Goal: Information Seeking & Learning: Learn about a topic

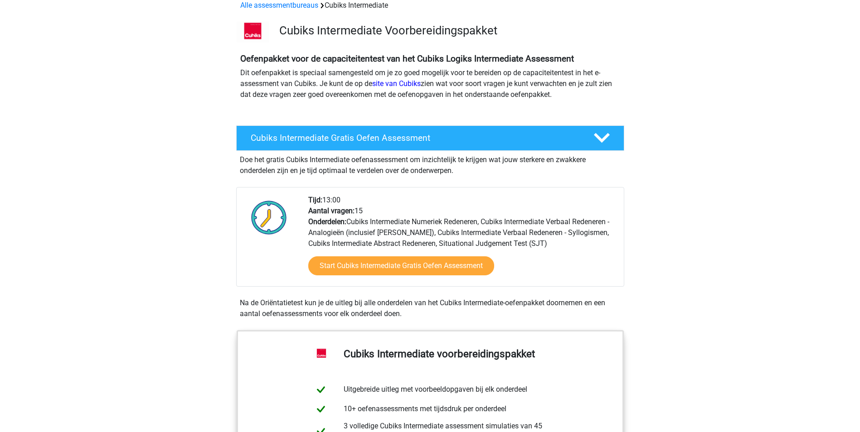
scroll to position [91, 0]
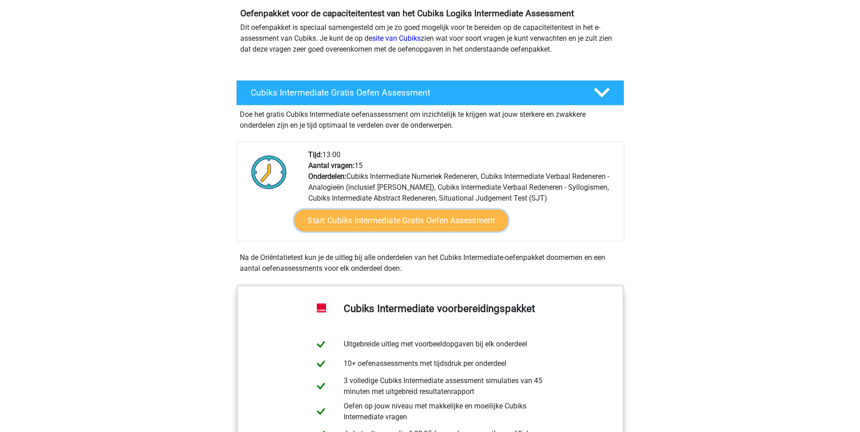
click at [389, 218] on link "Start Cubiks Intermediate Gratis Oefen Assessment" at bounding box center [401, 221] width 214 height 22
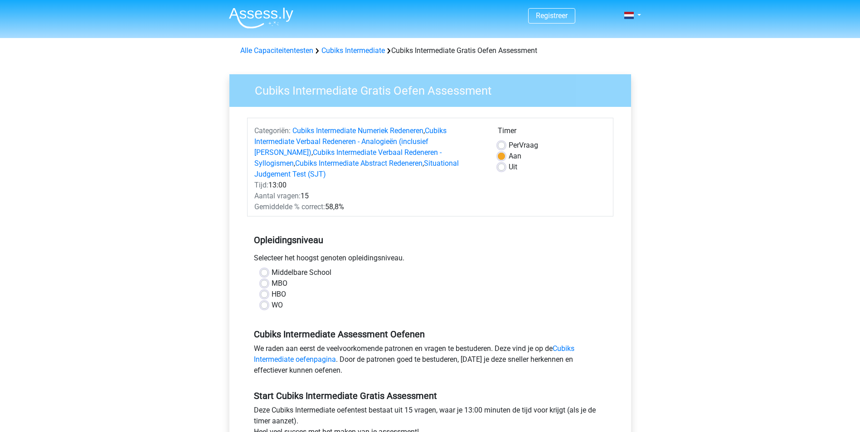
click at [272, 289] on label "HBO" at bounding box center [279, 294] width 15 height 11
click at [264, 289] on input "HBO" at bounding box center [264, 293] width 7 height 9
radio input "true"
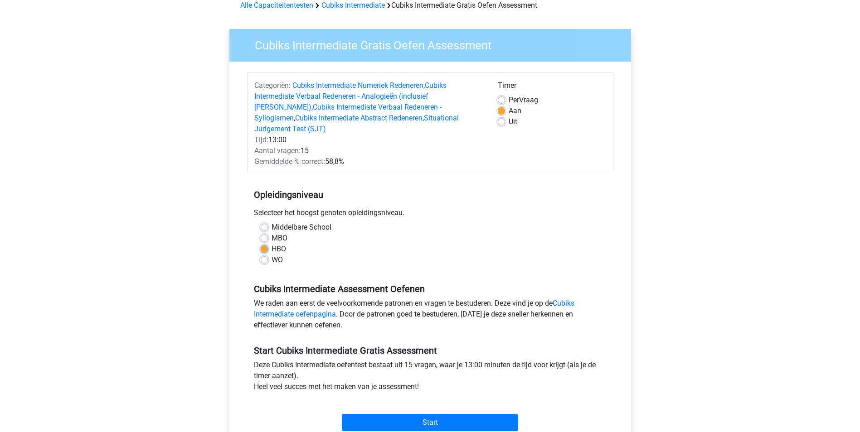
scroll to position [91, 0]
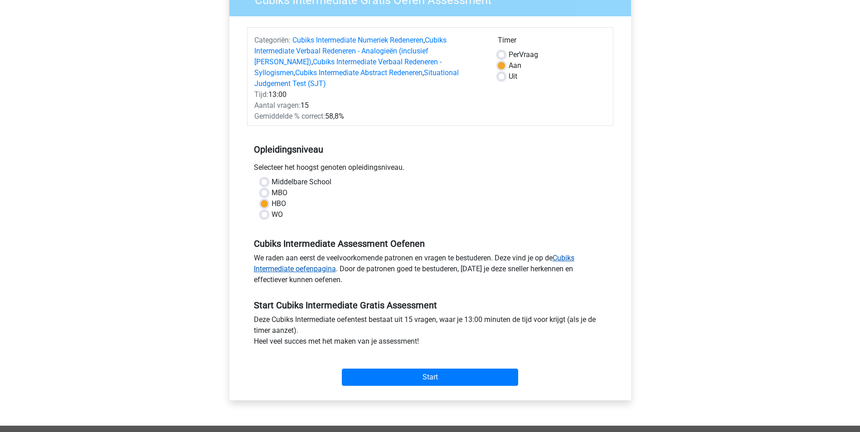
click at [321, 259] on link "Cubiks Intermediate oefenpagina" at bounding box center [414, 263] width 320 height 19
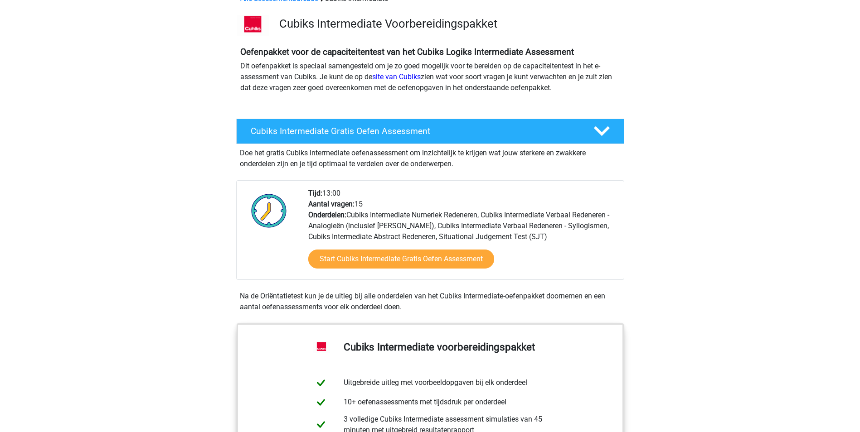
scroll to position [45, 0]
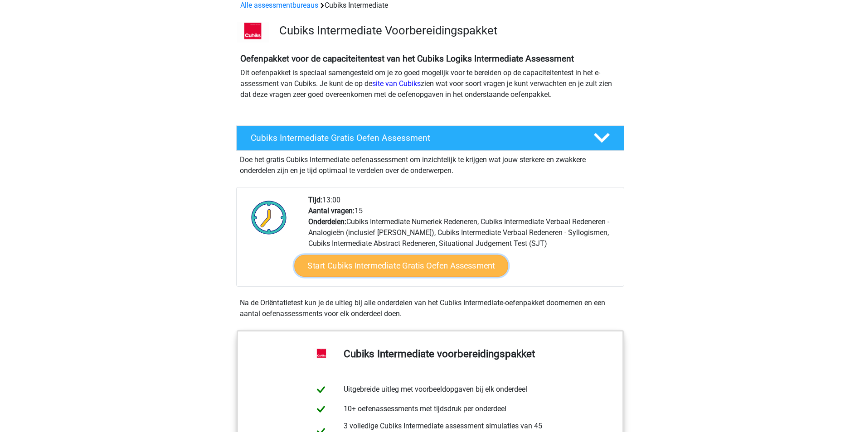
click at [400, 264] on link "Start Cubiks Intermediate Gratis Oefen Assessment" at bounding box center [401, 266] width 214 height 22
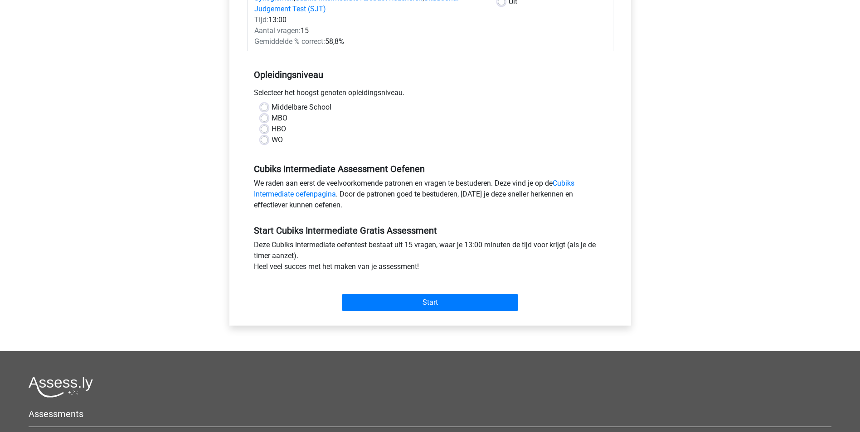
scroll to position [181, 0]
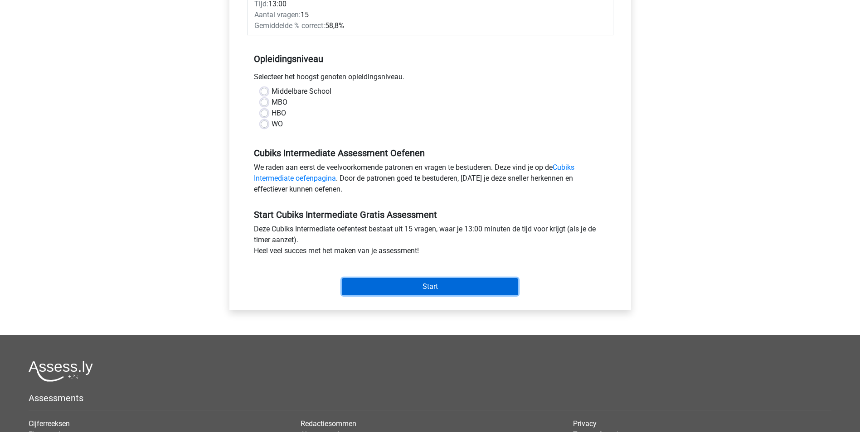
click at [446, 278] on input "Start" at bounding box center [430, 286] width 176 height 17
click at [272, 108] on label "HBO" at bounding box center [279, 113] width 15 height 11
click at [264, 108] on input "HBO" at bounding box center [264, 112] width 7 height 9
radio input "true"
click at [458, 278] on input "Start" at bounding box center [430, 286] width 176 height 17
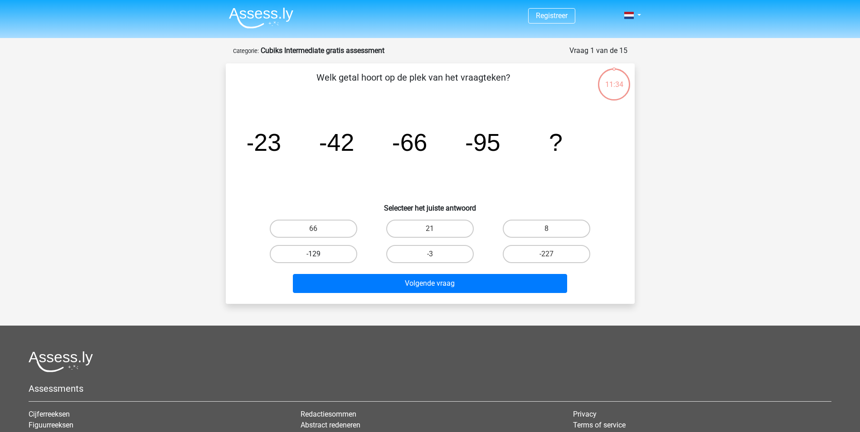
click at [338, 253] on label "-129" at bounding box center [313, 254] width 87 height 18
click at [319, 254] on input "-129" at bounding box center [316, 257] width 6 height 6
radio input "true"
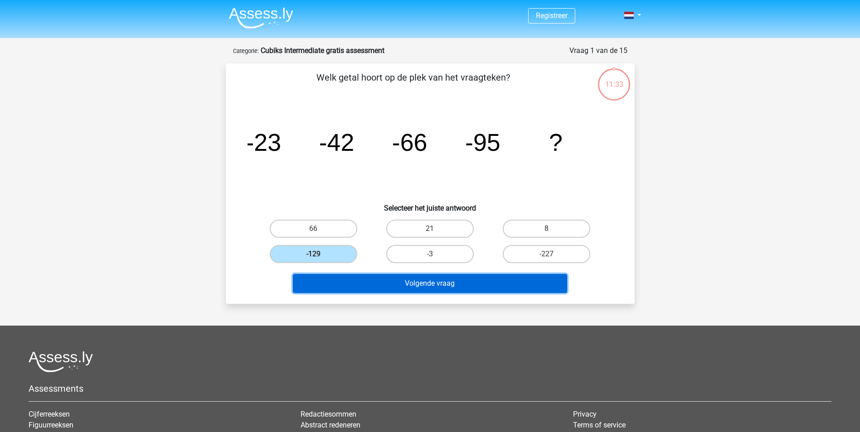
click at [402, 285] on button "Volgende vraag" at bounding box center [430, 283] width 274 height 19
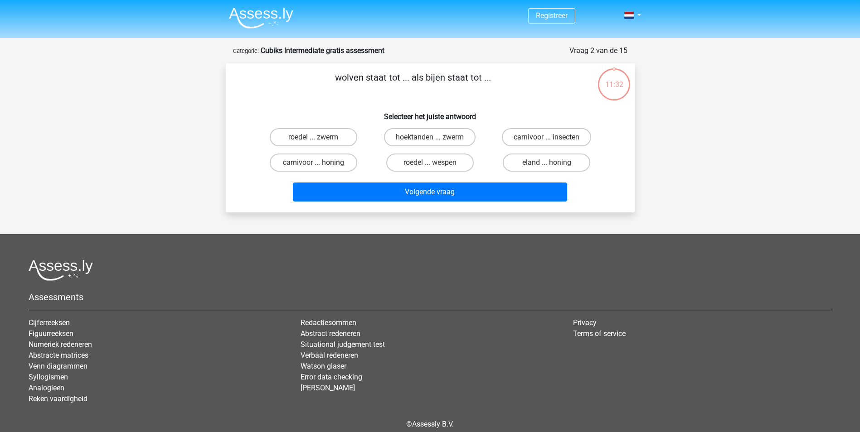
scroll to position [41, 0]
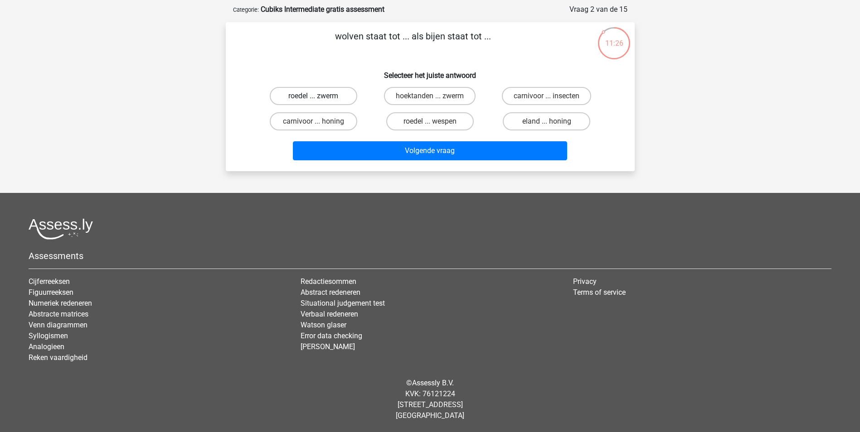
click at [325, 95] on label "roedel ... zwerm" at bounding box center [313, 96] width 87 height 18
click at [319, 96] on input "roedel ... zwerm" at bounding box center [316, 99] width 6 height 6
radio input "true"
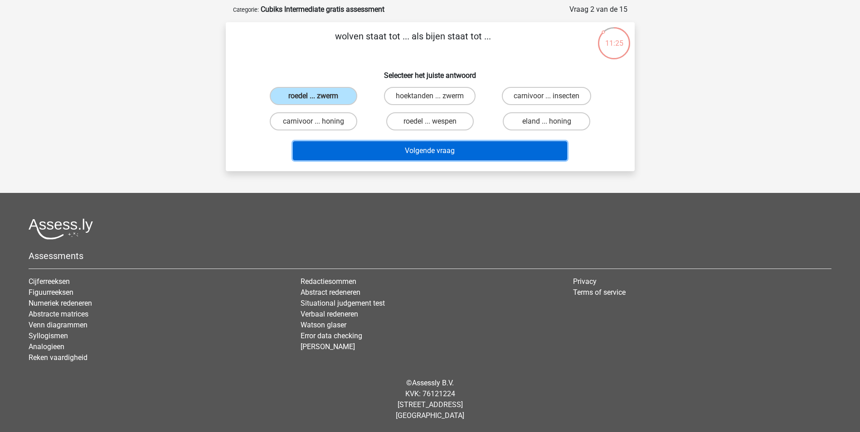
click at [490, 149] on button "Volgende vraag" at bounding box center [430, 150] width 274 height 19
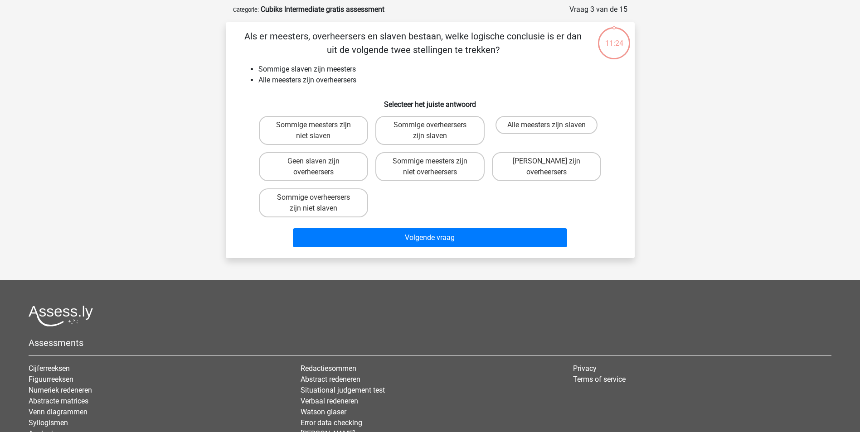
scroll to position [45, 0]
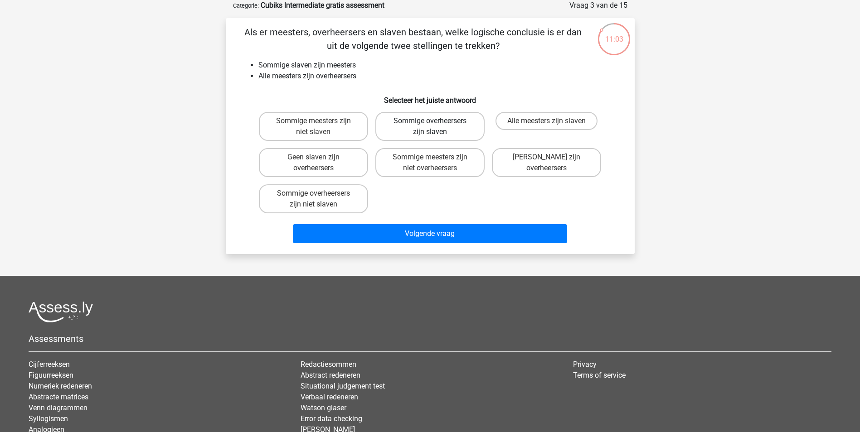
click at [425, 127] on label "Sommige overheersers zijn slaven" at bounding box center [429, 126] width 109 height 29
click at [430, 127] on input "Sommige overheersers zijn slaven" at bounding box center [433, 124] width 6 height 6
radio input "true"
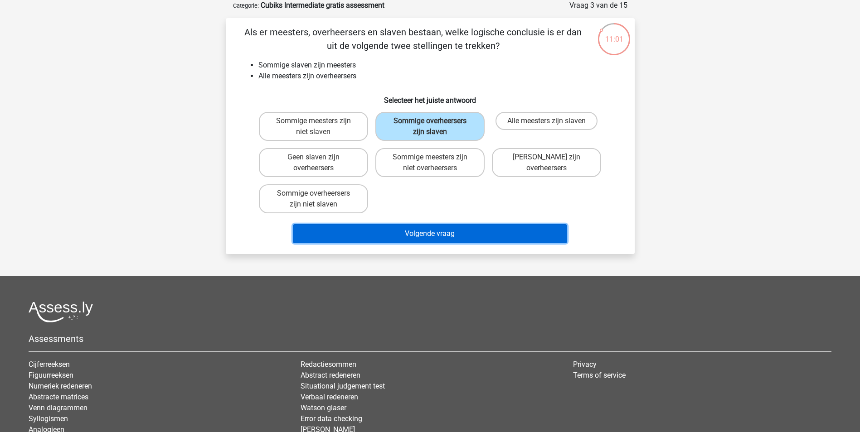
click at [471, 232] on button "Volgende vraag" at bounding box center [430, 233] width 274 height 19
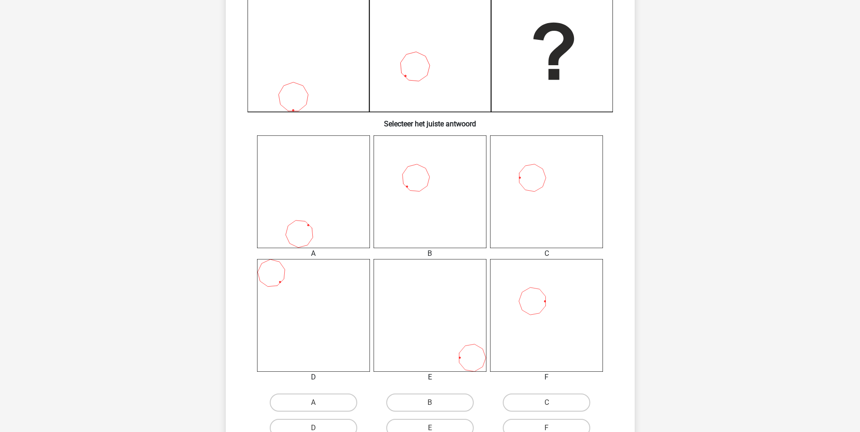
scroll to position [272, 0]
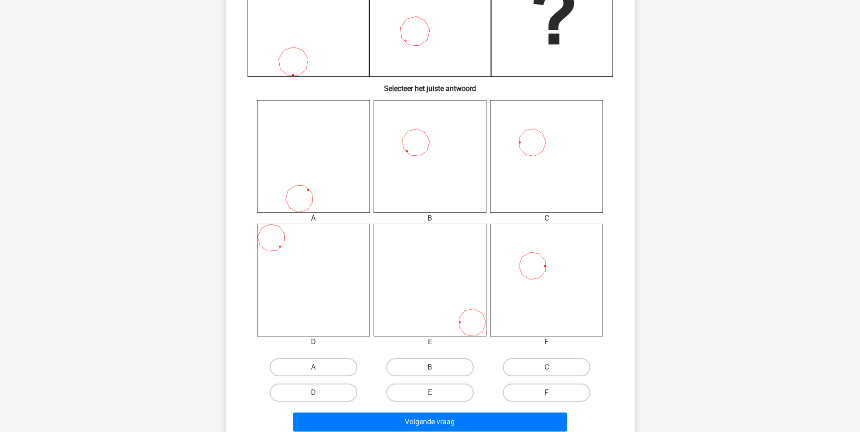
click at [534, 151] on icon at bounding box center [546, 156] width 113 height 113
click at [530, 136] on icon at bounding box center [546, 156] width 113 height 113
click at [547, 370] on input "C" at bounding box center [550, 371] width 6 height 6
radio input "true"
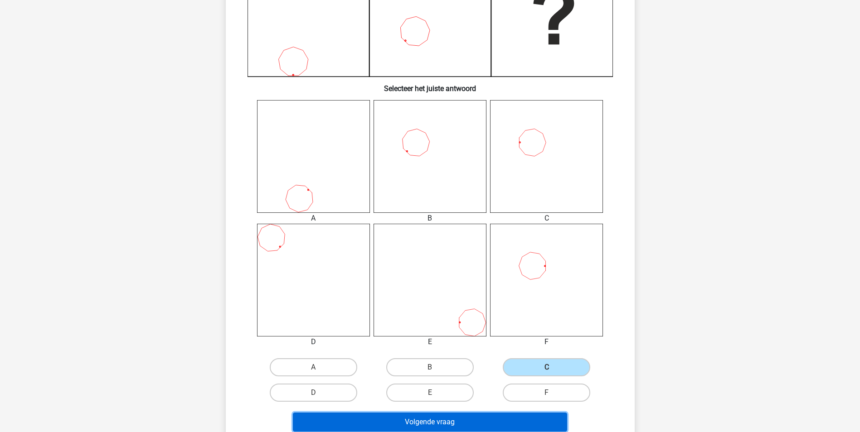
click at [499, 419] on button "Volgende vraag" at bounding box center [430, 422] width 274 height 19
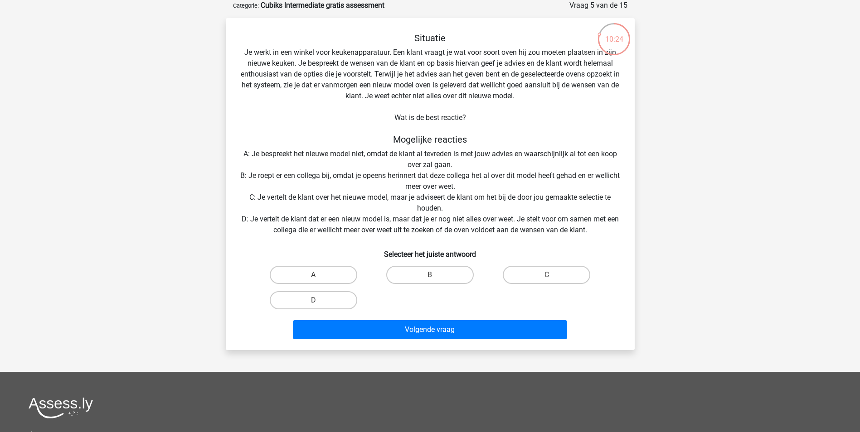
scroll to position [0, 0]
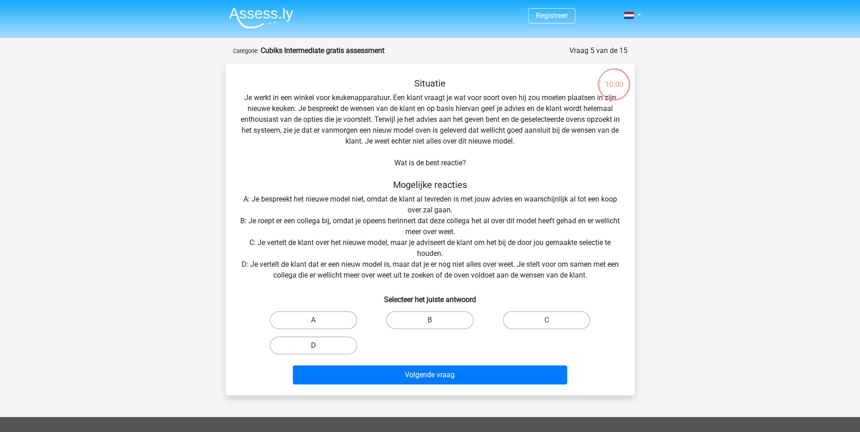
click at [326, 345] on label "D" at bounding box center [313, 346] width 87 height 18
click at [319, 346] on input "D" at bounding box center [316, 349] width 6 height 6
radio input "true"
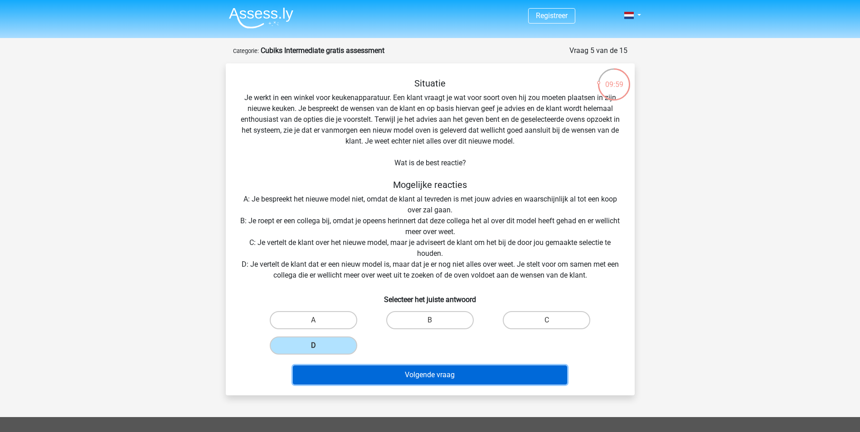
click at [432, 371] on button "Volgende vraag" at bounding box center [430, 375] width 274 height 19
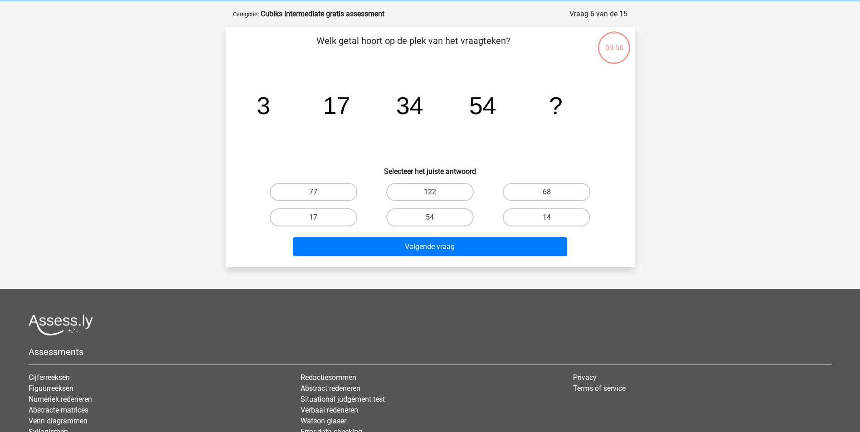
scroll to position [45, 0]
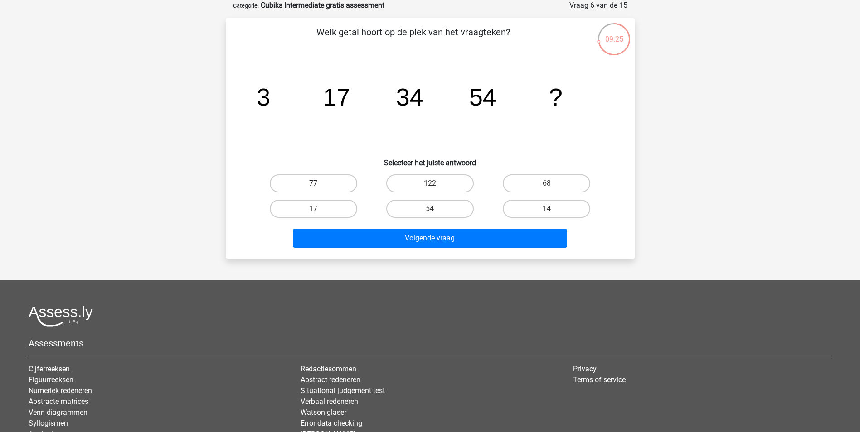
click at [328, 180] on label "77" at bounding box center [313, 184] width 87 height 18
click at [319, 184] on input "77" at bounding box center [316, 187] width 6 height 6
radio input "true"
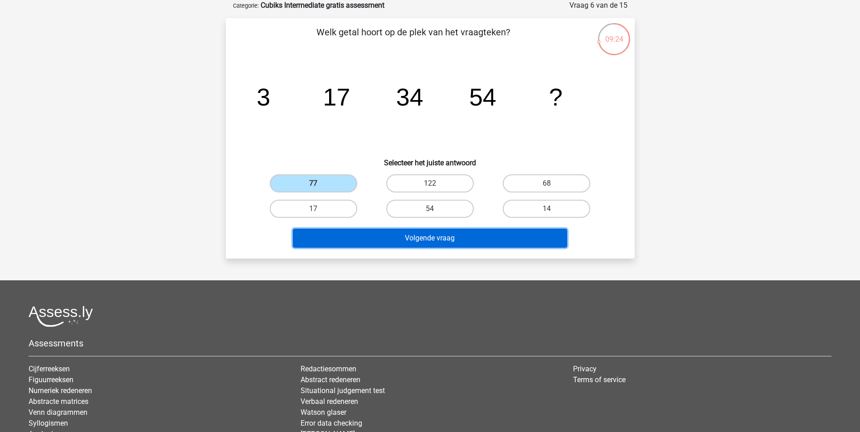
click at [456, 233] on button "Volgende vraag" at bounding box center [430, 238] width 274 height 19
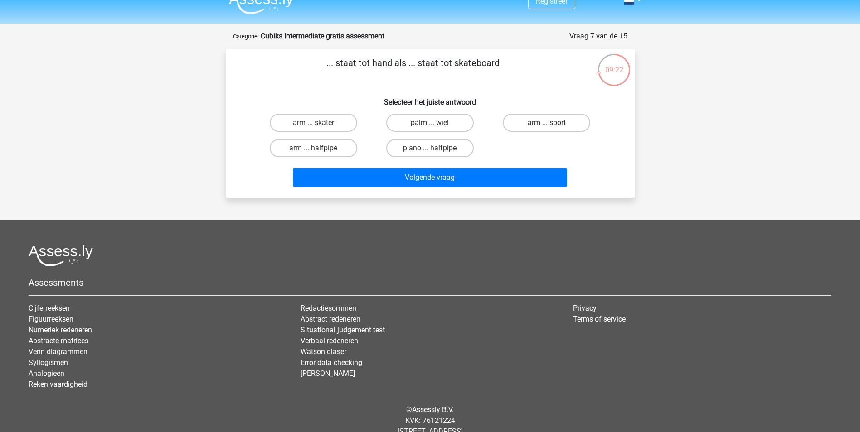
scroll to position [0, 0]
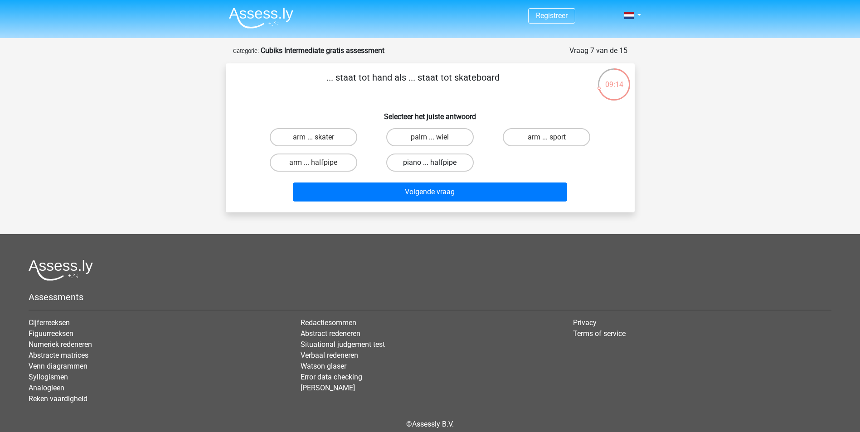
click at [440, 162] on label "piano ... halfpipe" at bounding box center [429, 163] width 87 height 18
click at [436, 163] on input "piano ... halfpipe" at bounding box center [433, 166] width 6 height 6
radio input "true"
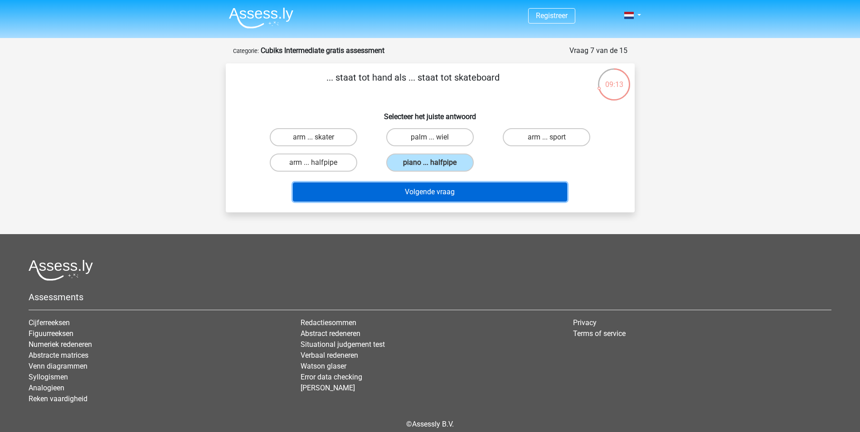
click at [439, 187] on button "Volgende vraag" at bounding box center [430, 192] width 274 height 19
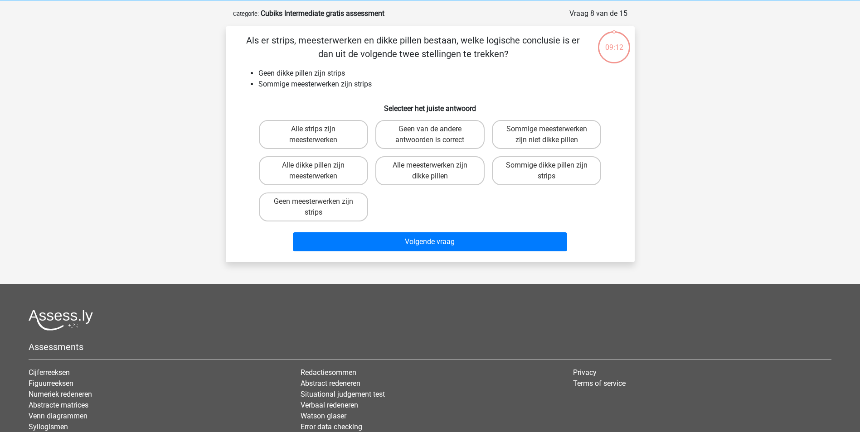
scroll to position [45, 0]
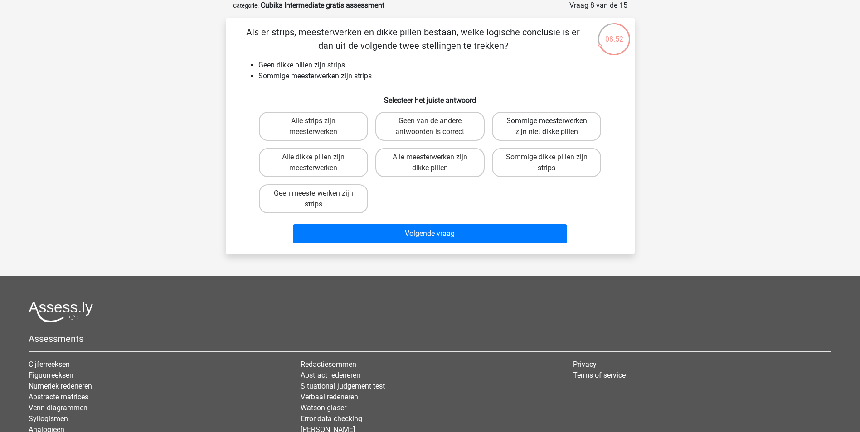
click at [540, 125] on label "Sommige meesterwerken zijn niet dikke pillen" at bounding box center [546, 126] width 109 height 29
click at [547, 125] on input "Sommige meesterwerken zijn niet dikke pillen" at bounding box center [550, 124] width 6 height 6
radio input "true"
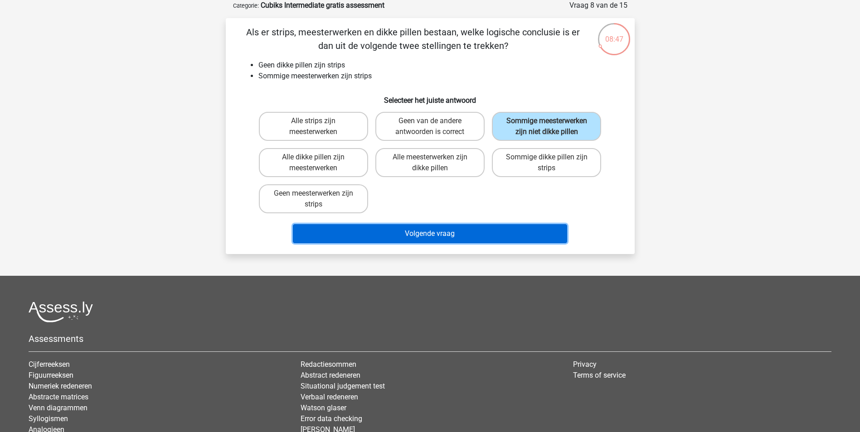
click at [484, 237] on button "Volgende vraag" at bounding box center [430, 233] width 274 height 19
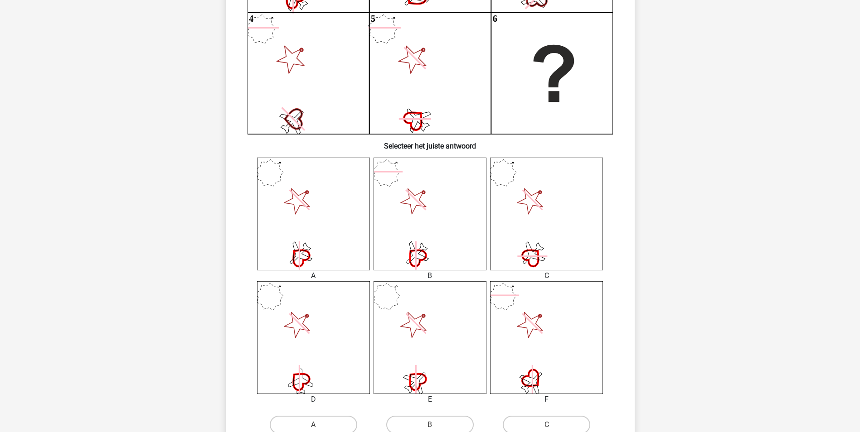
scroll to position [227, 0]
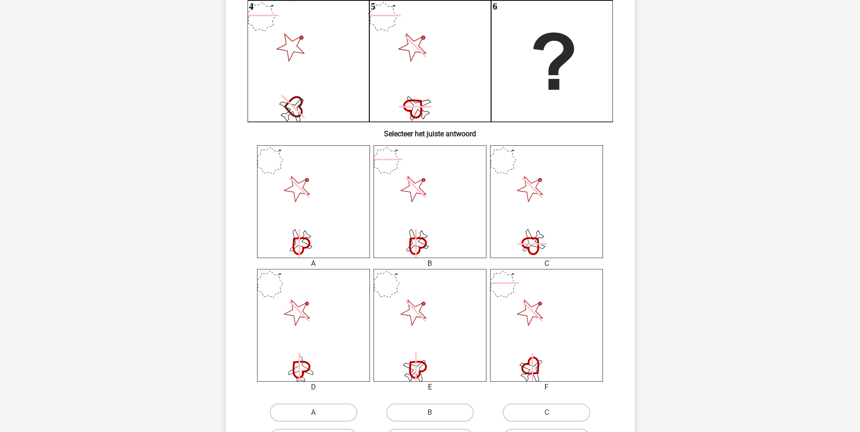
click at [416, 242] on icon at bounding box center [416, 244] width 30 height 30
click at [413, 237] on icon at bounding box center [415, 242] width 34 height 34
click at [438, 408] on label "B" at bounding box center [429, 413] width 87 height 18
click at [436, 413] on input "B" at bounding box center [433, 416] width 6 height 6
radio input "true"
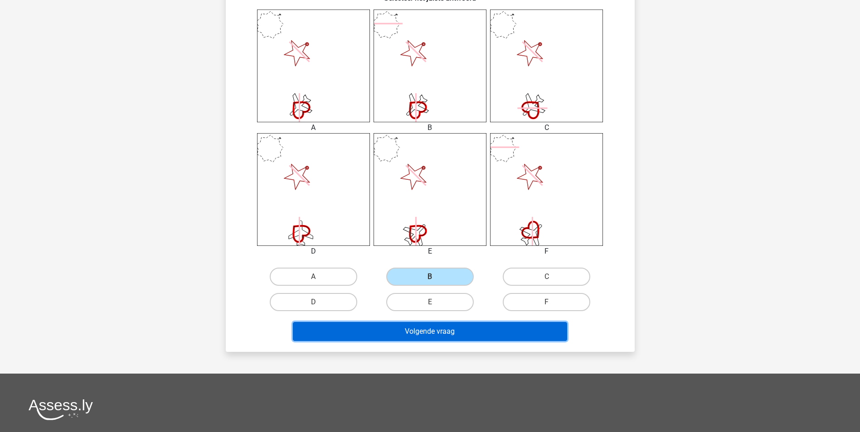
click at [485, 330] on button "Volgende vraag" at bounding box center [430, 331] width 274 height 19
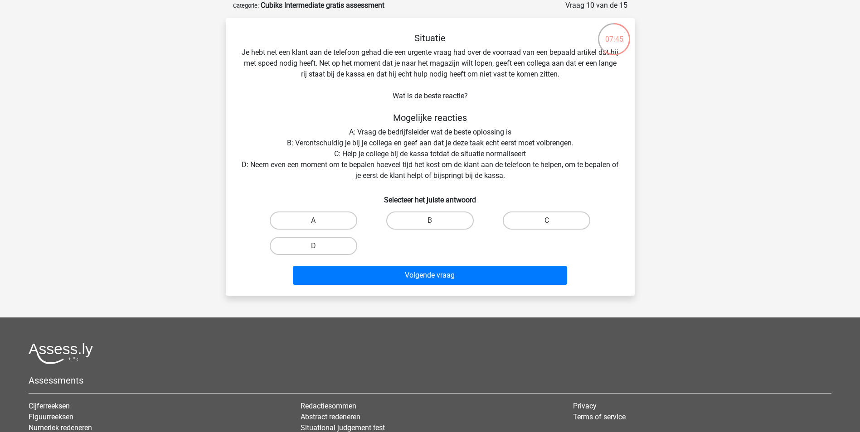
scroll to position [0, 0]
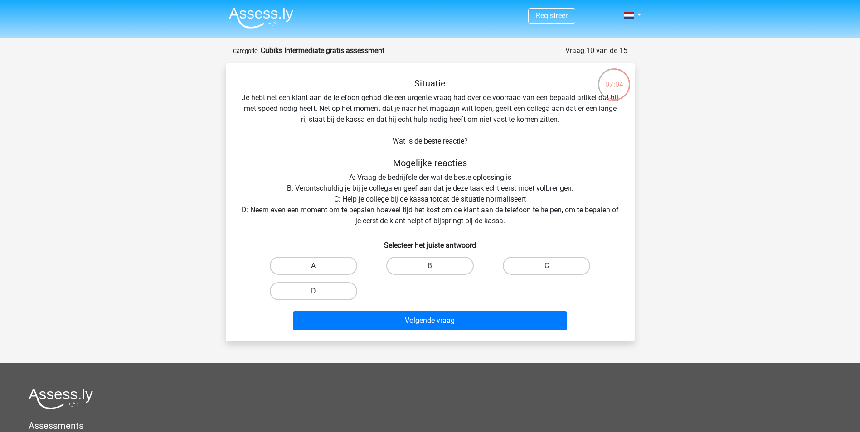
click at [538, 261] on label "C" at bounding box center [546, 266] width 87 height 18
click at [547, 266] on input "C" at bounding box center [550, 269] width 6 height 6
radio input "true"
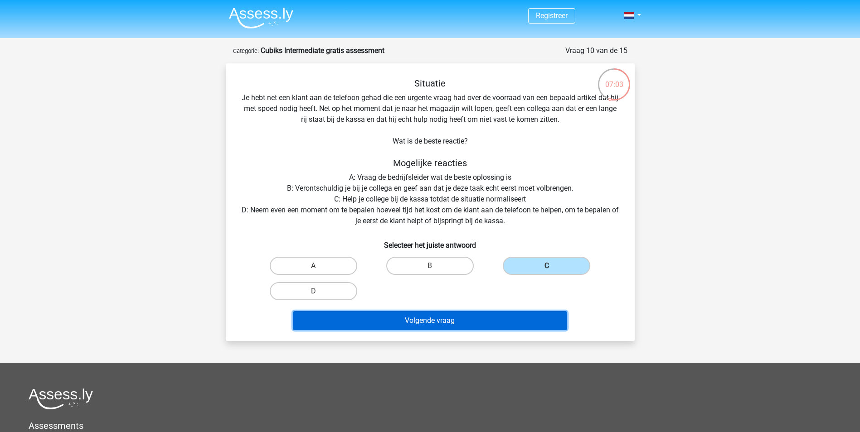
click at [473, 320] on button "Volgende vraag" at bounding box center [430, 320] width 274 height 19
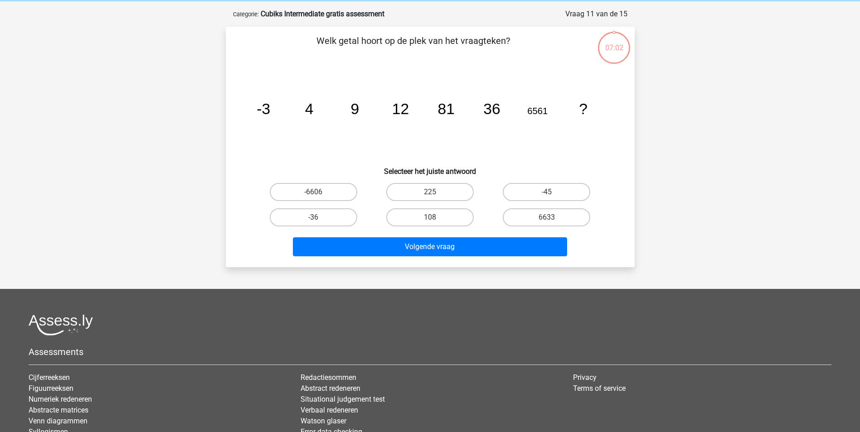
scroll to position [45, 0]
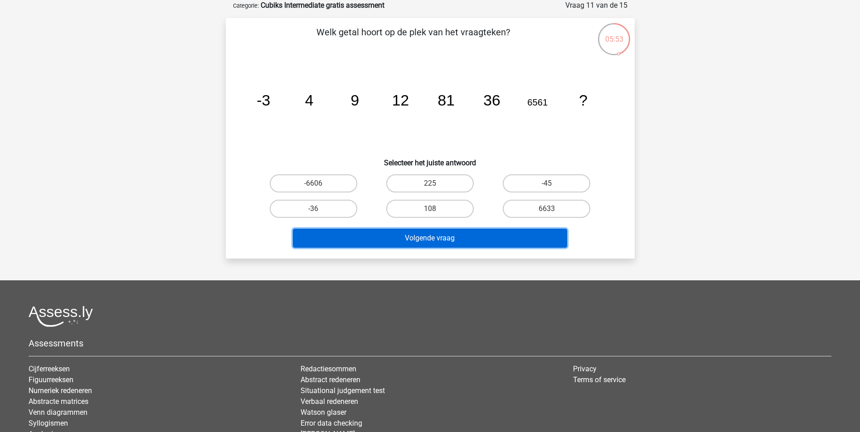
click at [425, 236] on button "Volgende vraag" at bounding box center [430, 238] width 274 height 19
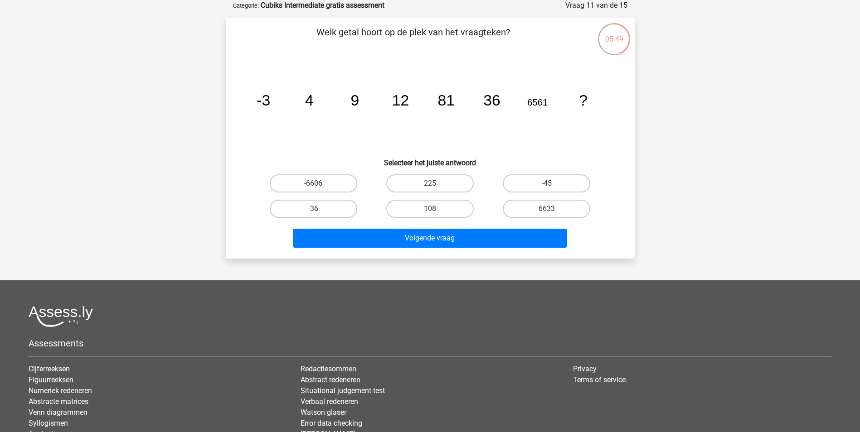
click at [562, 141] on icon "image/svg+xml -3 4 9 12 81 36 6561 ?" at bounding box center [429, 106] width 365 height 92
click at [555, 206] on label "6633" at bounding box center [546, 209] width 87 height 18
click at [553, 209] on input "6633" at bounding box center [550, 212] width 6 height 6
radio input "true"
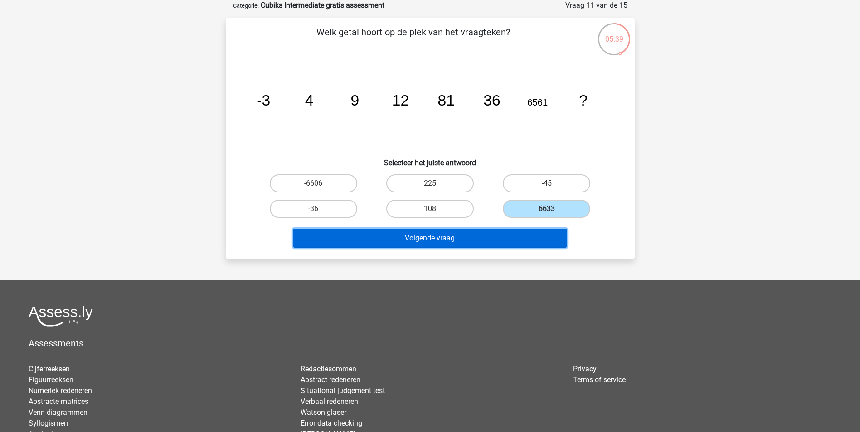
click at [516, 241] on button "Volgende vraag" at bounding box center [430, 238] width 274 height 19
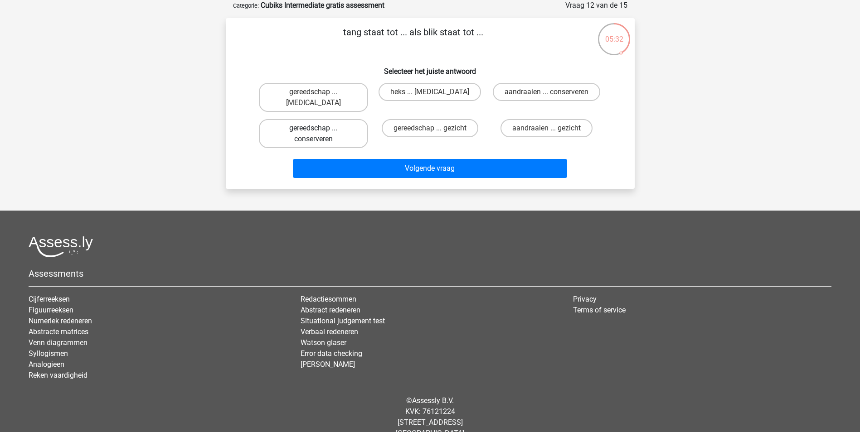
click at [331, 128] on label "gereedschap ... conserveren" at bounding box center [313, 133] width 109 height 29
click at [319, 128] on input "gereedschap ... conserveren" at bounding box center [316, 131] width 6 height 6
radio input "true"
click at [557, 91] on label "aandraaien ... conserveren" at bounding box center [546, 92] width 107 height 18
click at [553, 92] on input "aandraaien ... conserveren" at bounding box center [550, 95] width 6 height 6
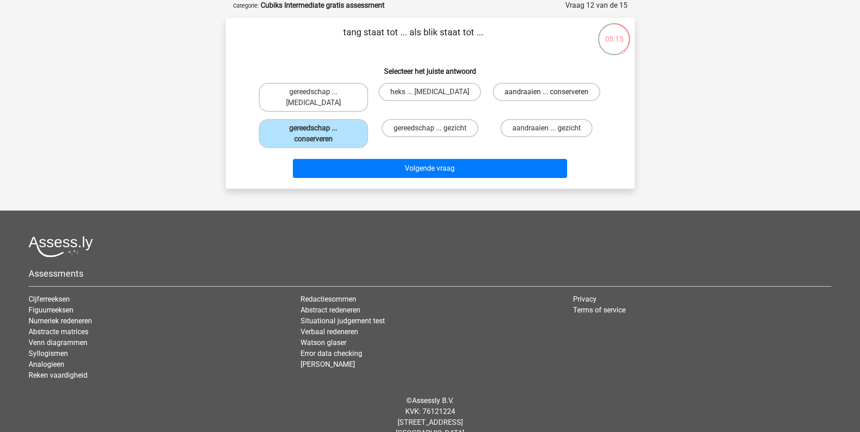
radio input "true"
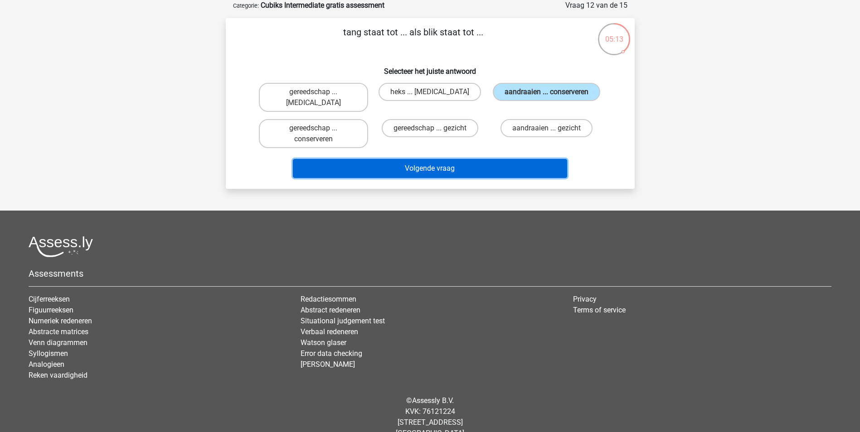
click at [466, 165] on button "Volgende vraag" at bounding box center [430, 168] width 274 height 19
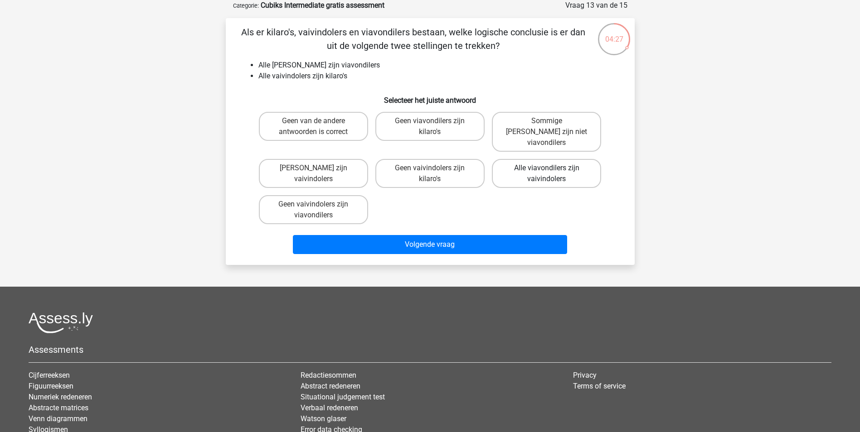
click at [562, 159] on label "Alle viavondilers zijn vaivindolers" at bounding box center [546, 173] width 109 height 29
click at [553, 168] on input "Alle viavondilers zijn vaivindolers" at bounding box center [550, 171] width 6 height 6
radio input "true"
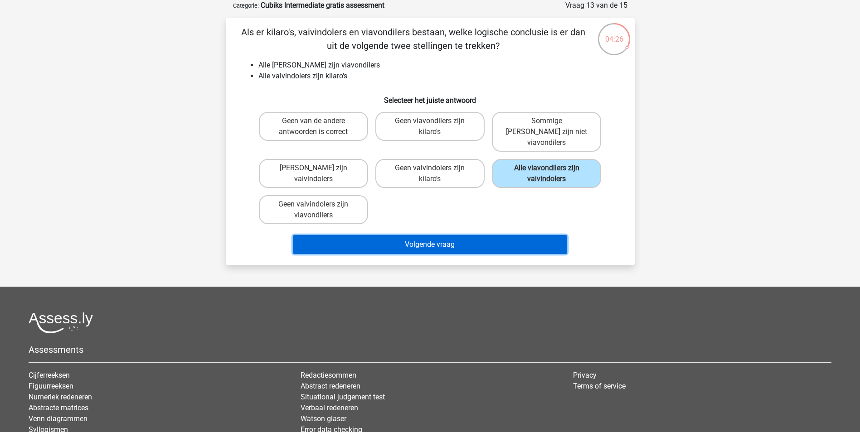
click at [500, 237] on button "Volgende vraag" at bounding box center [430, 244] width 274 height 19
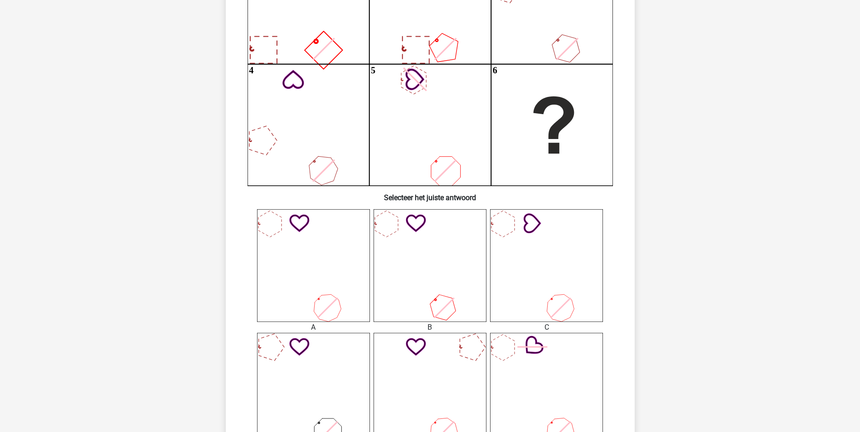
scroll to position [272, 0]
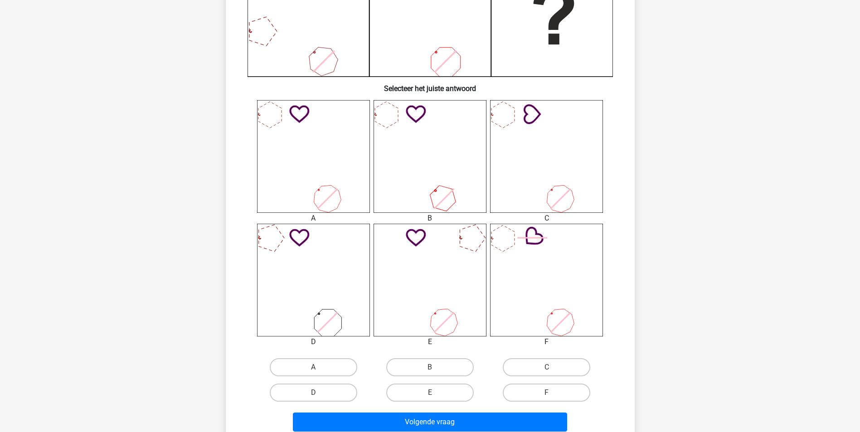
click at [561, 316] on icon at bounding box center [546, 280] width 113 height 113
click at [550, 393] on input "F" at bounding box center [550, 396] width 6 height 6
radio input "true"
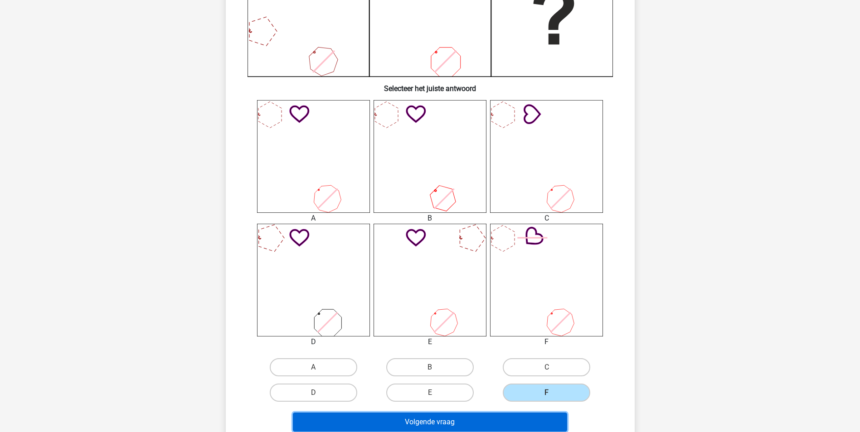
click at [519, 419] on button "Volgende vraag" at bounding box center [430, 422] width 274 height 19
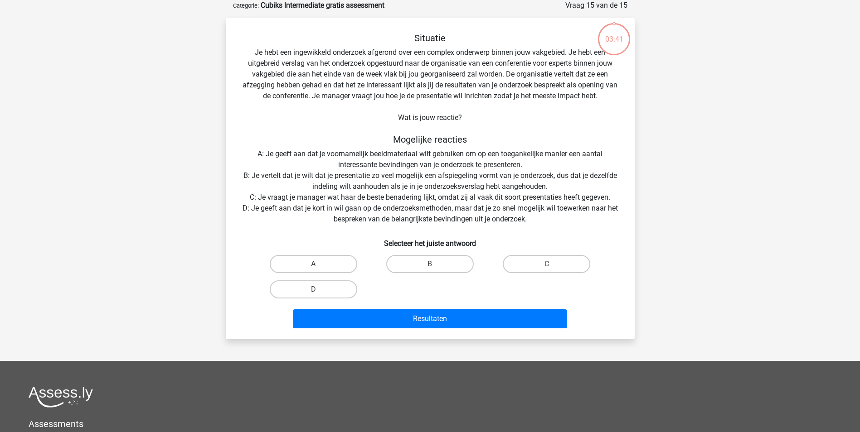
scroll to position [0, 0]
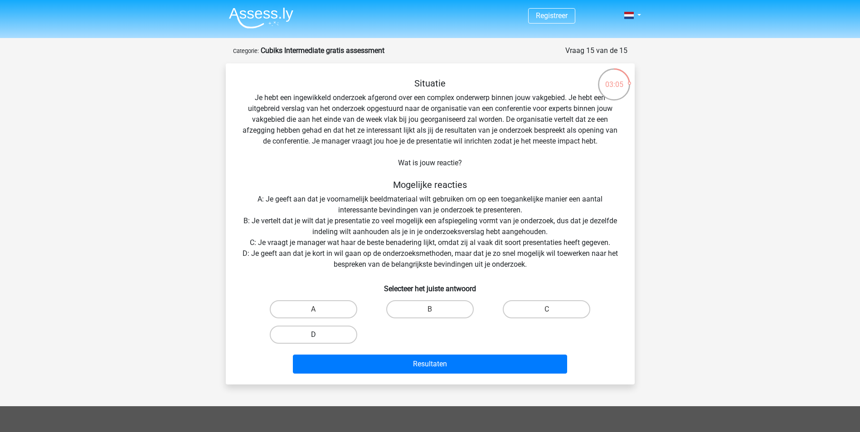
click at [328, 336] on label "D" at bounding box center [313, 335] width 87 height 18
click at [319, 336] on input "D" at bounding box center [316, 338] width 6 height 6
radio input "true"
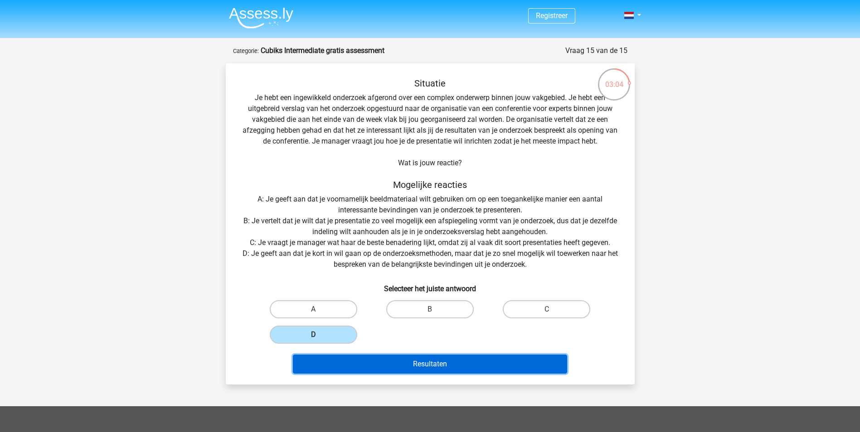
click at [412, 361] on button "Resultaten" at bounding box center [430, 364] width 274 height 19
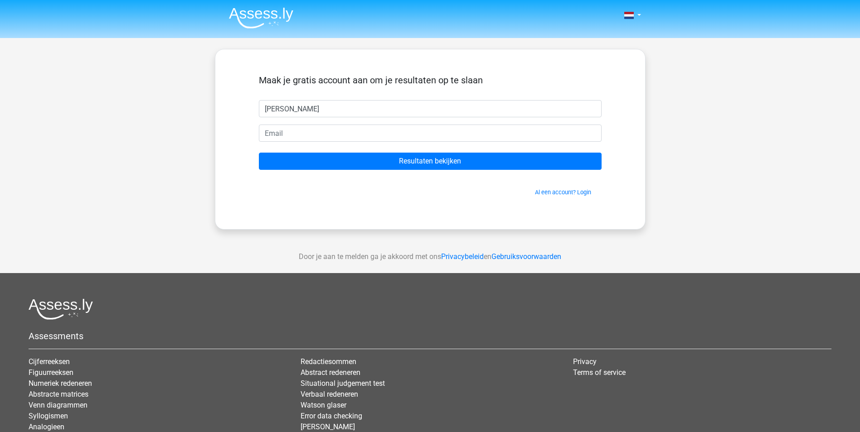
type input "[PERSON_NAME]"
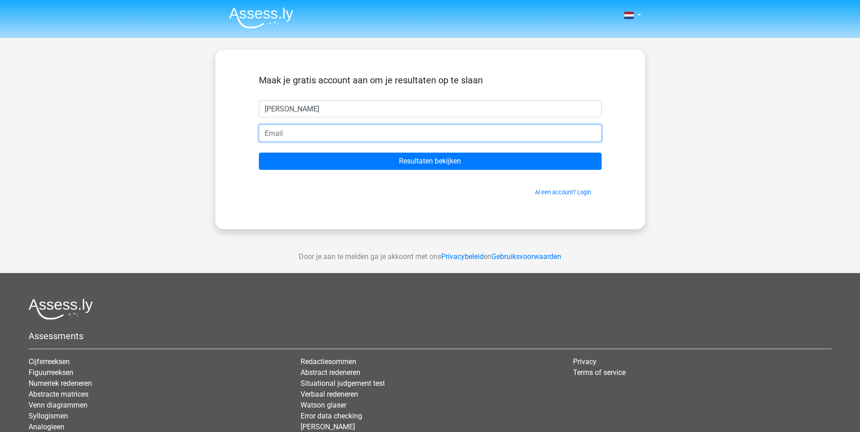
click at [366, 131] on input "email" at bounding box center [430, 133] width 343 height 17
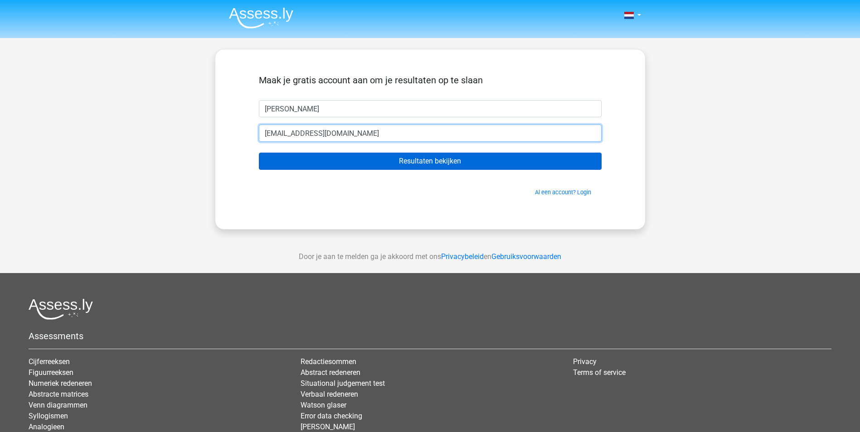
type input "[EMAIL_ADDRESS][DOMAIN_NAME]"
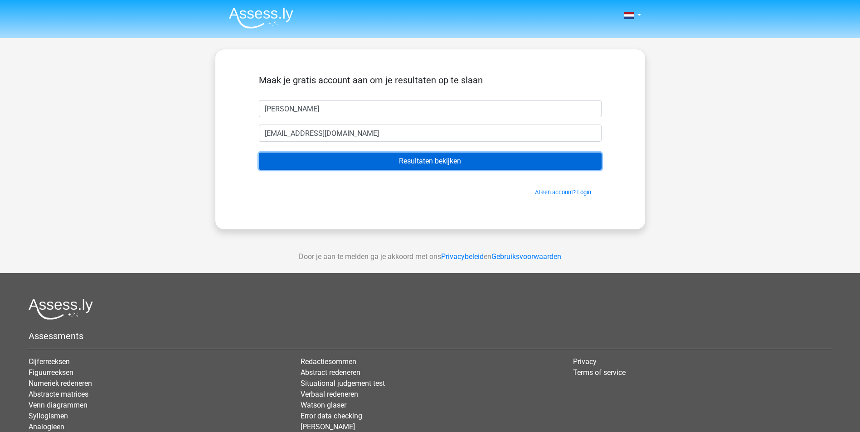
click at [436, 159] on input "Resultaten bekijken" at bounding box center [430, 161] width 343 height 17
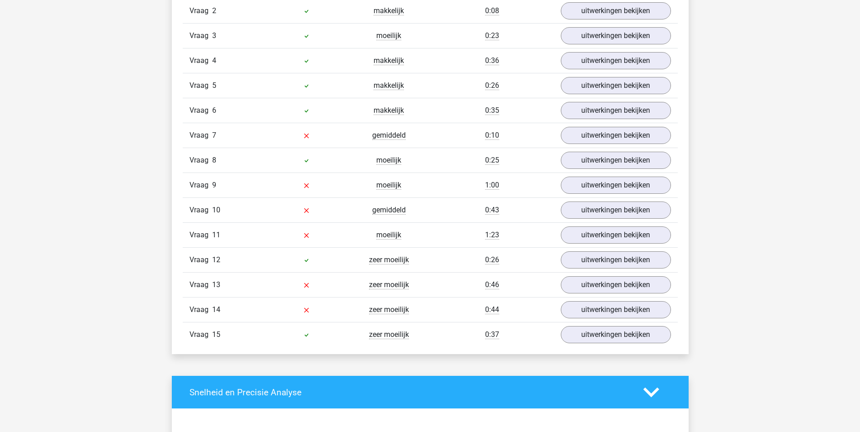
scroll to position [1043, 0]
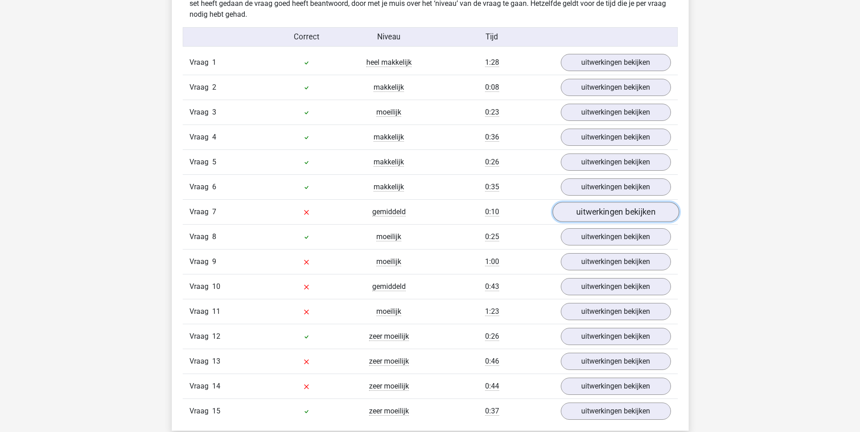
click at [616, 211] on link "uitwerkingen bekijken" at bounding box center [615, 212] width 126 height 20
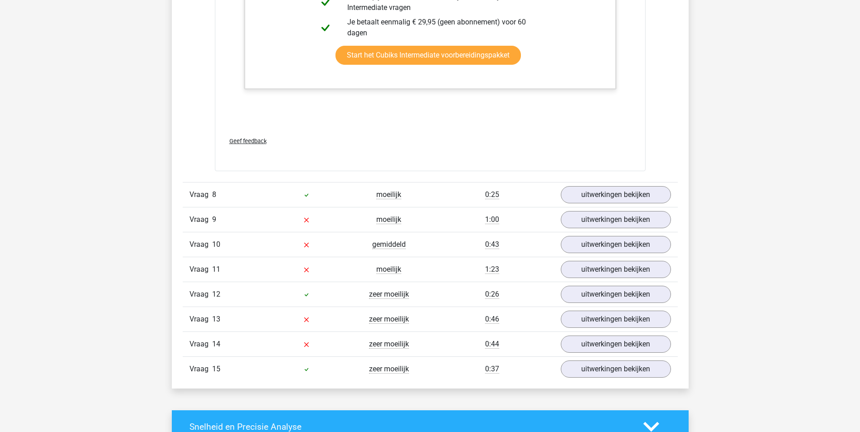
scroll to position [1541, 0]
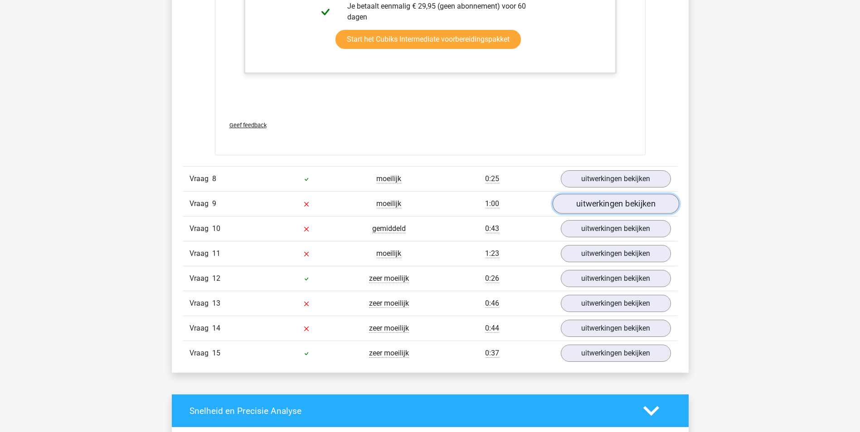
click at [605, 203] on link "uitwerkingen bekijken" at bounding box center [615, 204] width 126 height 20
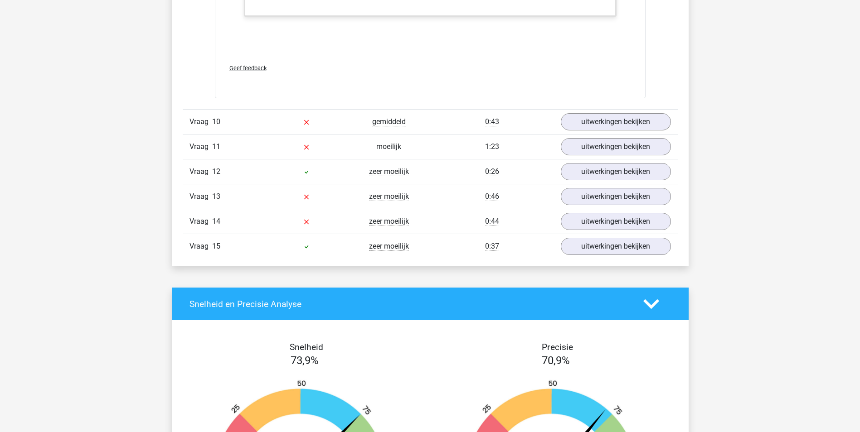
scroll to position [2584, 0]
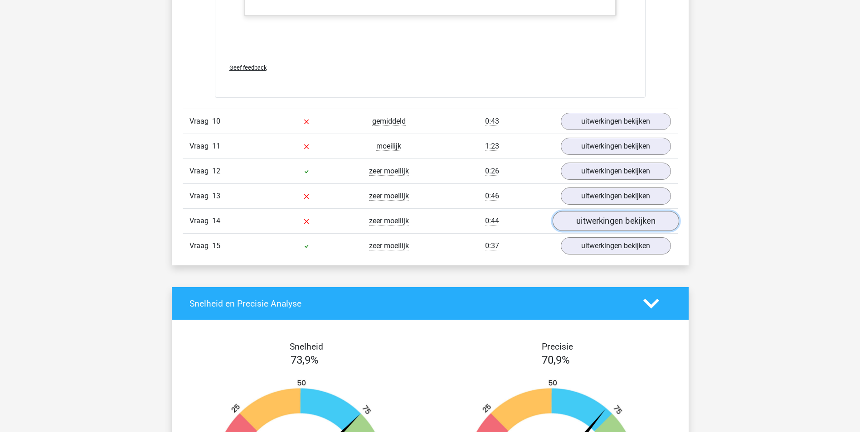
click at [614, 223] on link "uitwerkingen bekijken" at bounding box center [615, 222] width 126 height 20
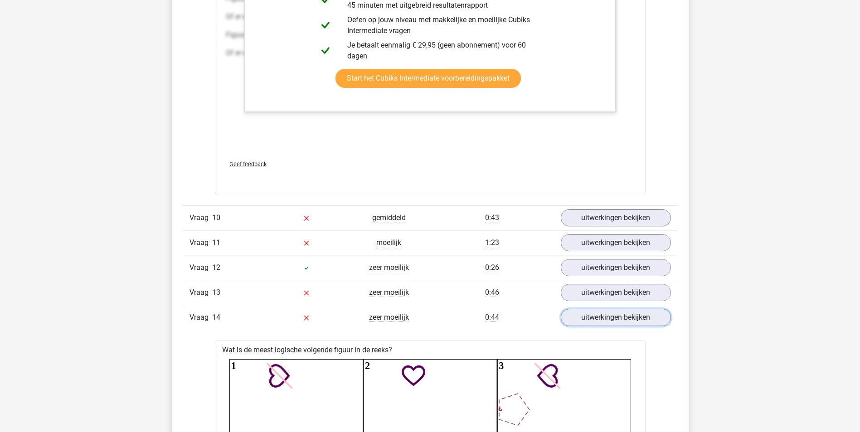
scroll to position [2493, 0]
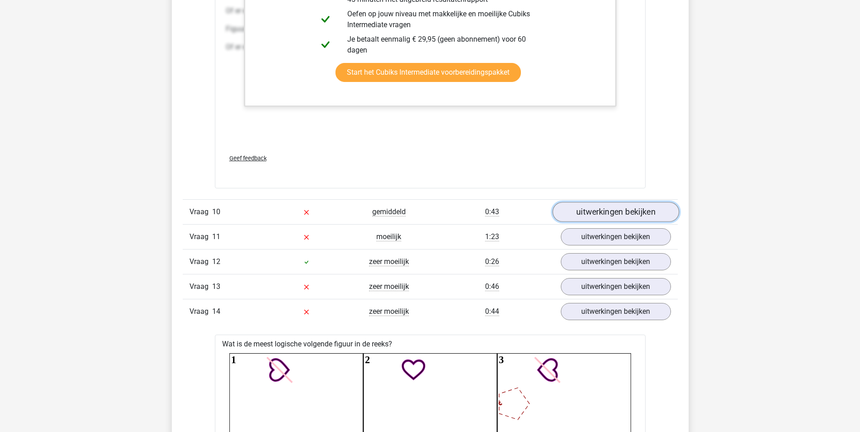
click at [616, 214] on link "uitwerkingen bekijken" at bounding box center [615, 213] width 126 height 20
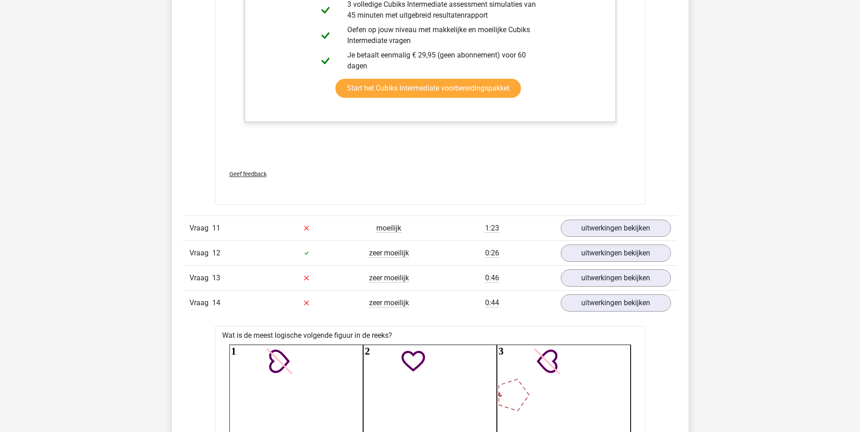
scroll to position [3082, 0]
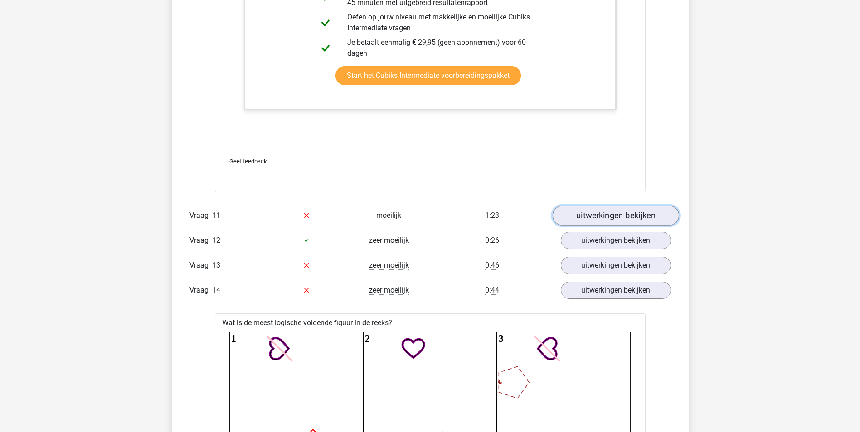
click at [589, 217] on link "uitwerkingen bekijken" at bounding box center [615, 216] width 126 height 20
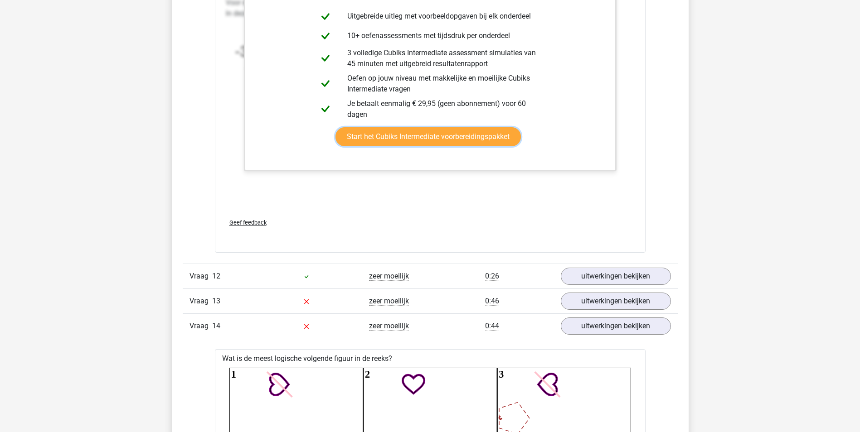
scroll to position [3626, 0]
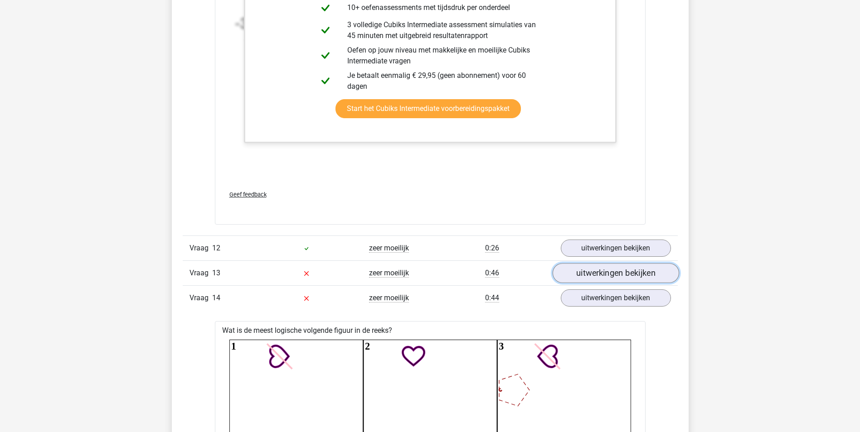
click at [617, 274] on link "uitwerkingen bekijken" at bounding box center [615, 273] width 126 height 20
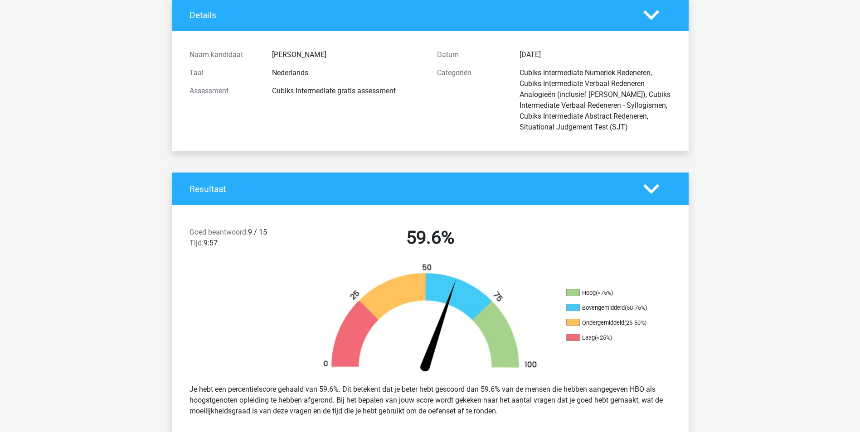
scroll to position [0, 0]
